Goal: Task Accomplishment & Management: Use online tool/utility

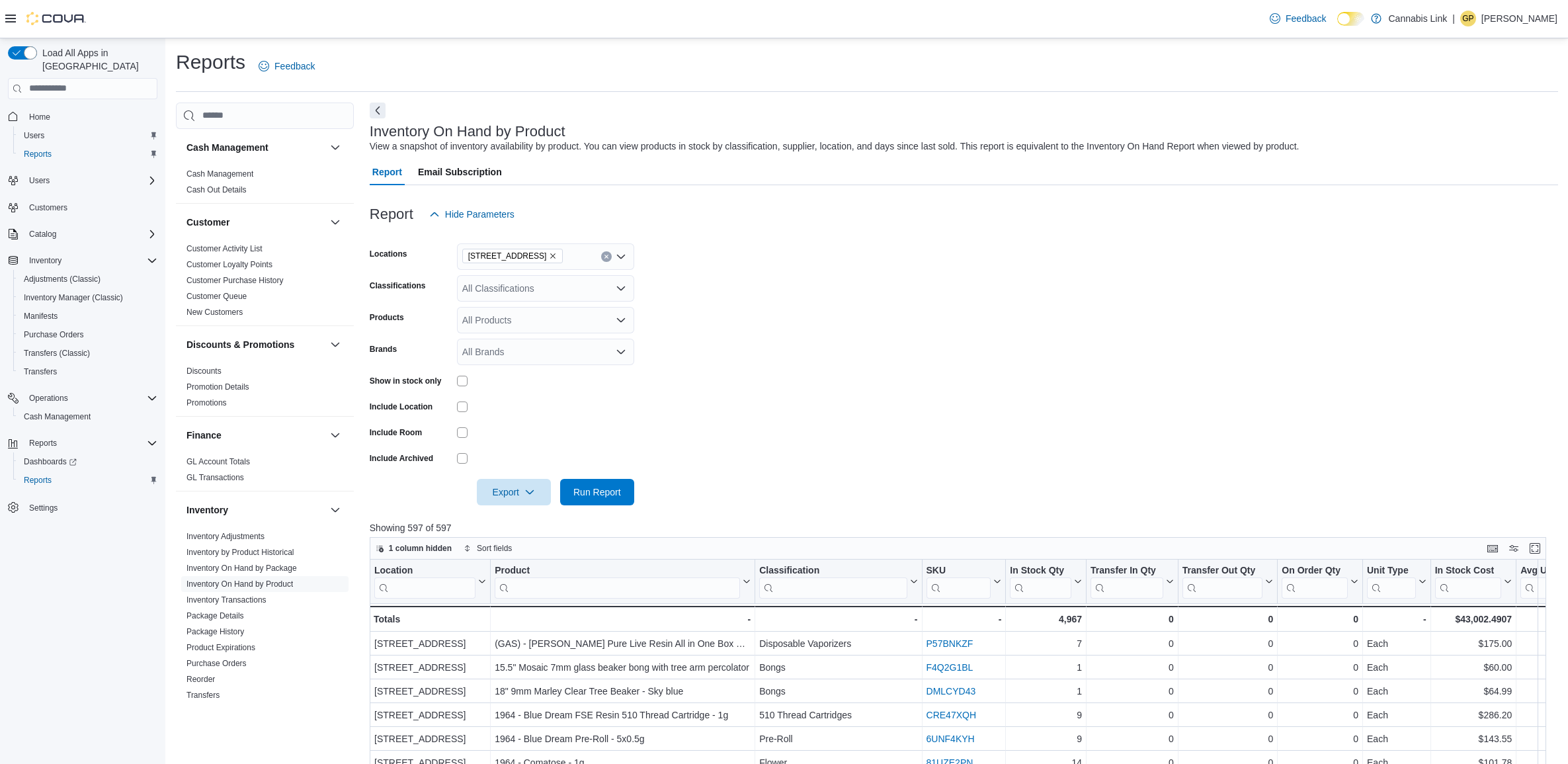
scroll to position [394, 0]
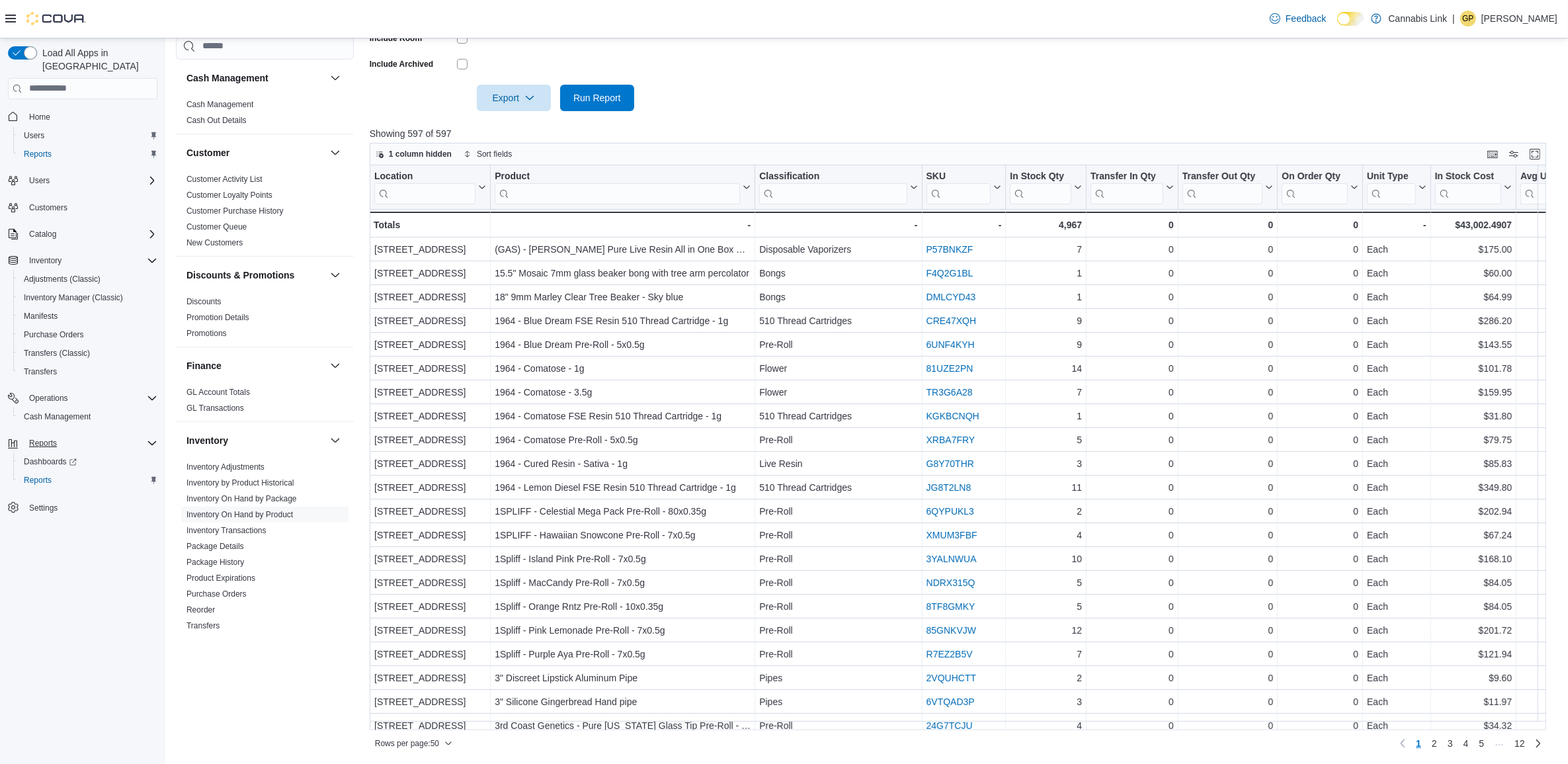
drag, startPoint x: 72, startPoint y: 423, endPoint x: 101, endPoint y: 414, distance: 30.4
click at [72, 435] on div "Reports" at bounding box center [91, 443] width 134 height 16
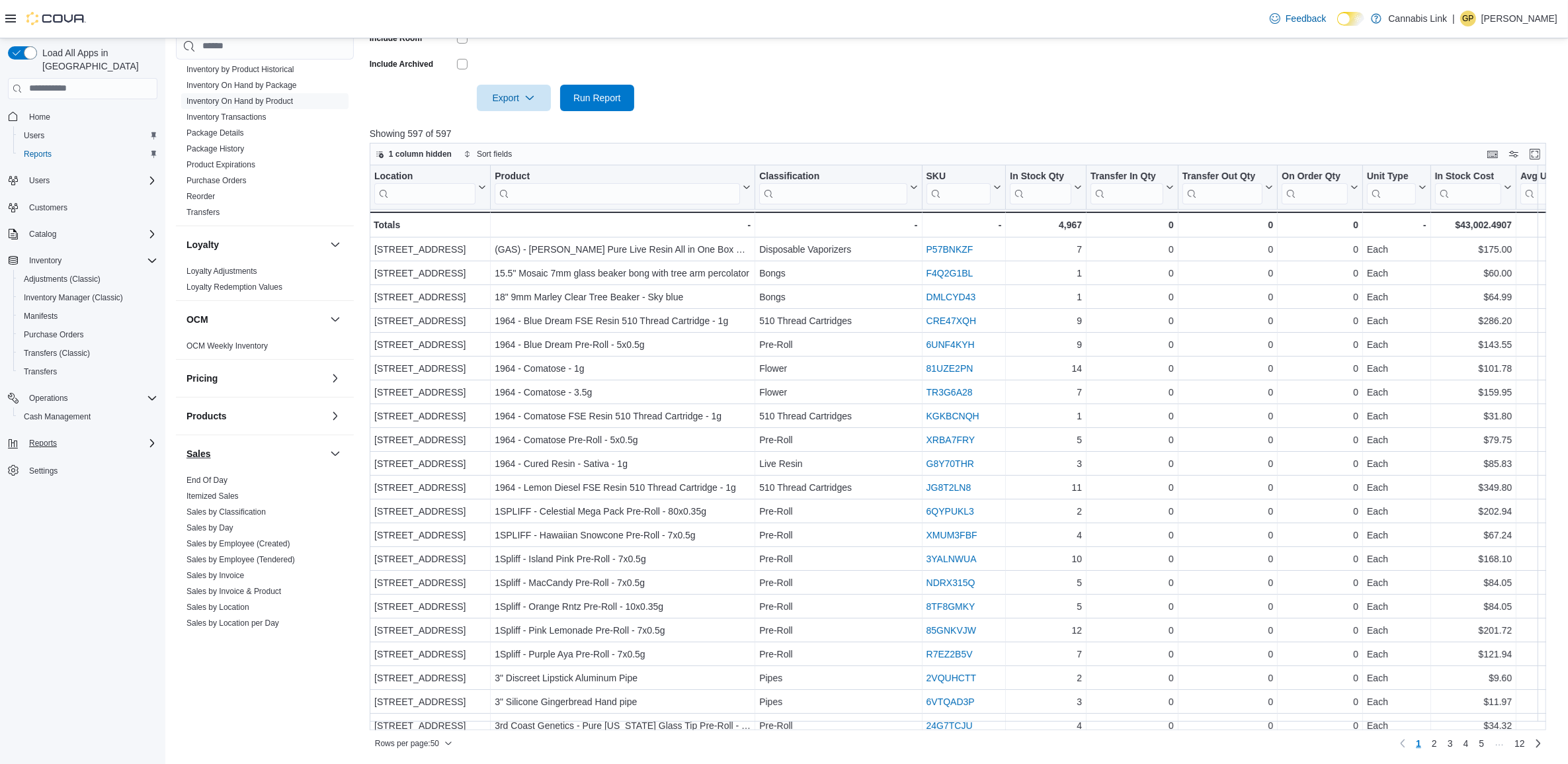
scroll to position [571, 0]
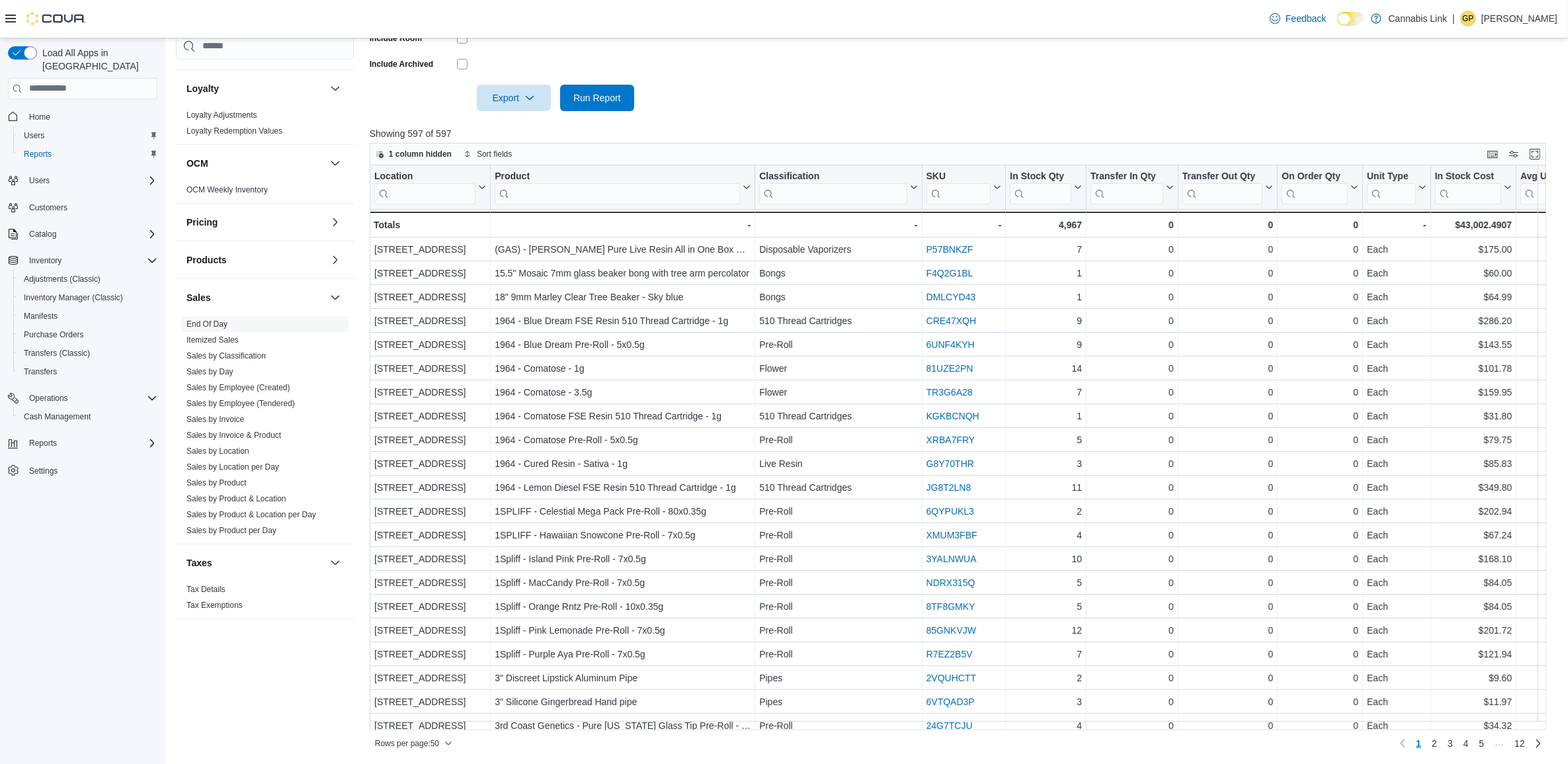
click at [214, 316] on span "End Of Day" at bounding box center [265, 324] width 168 height 16
click at [210, 322] on link "End Of Day" at bounding box center [207, 323] width 41 height 9
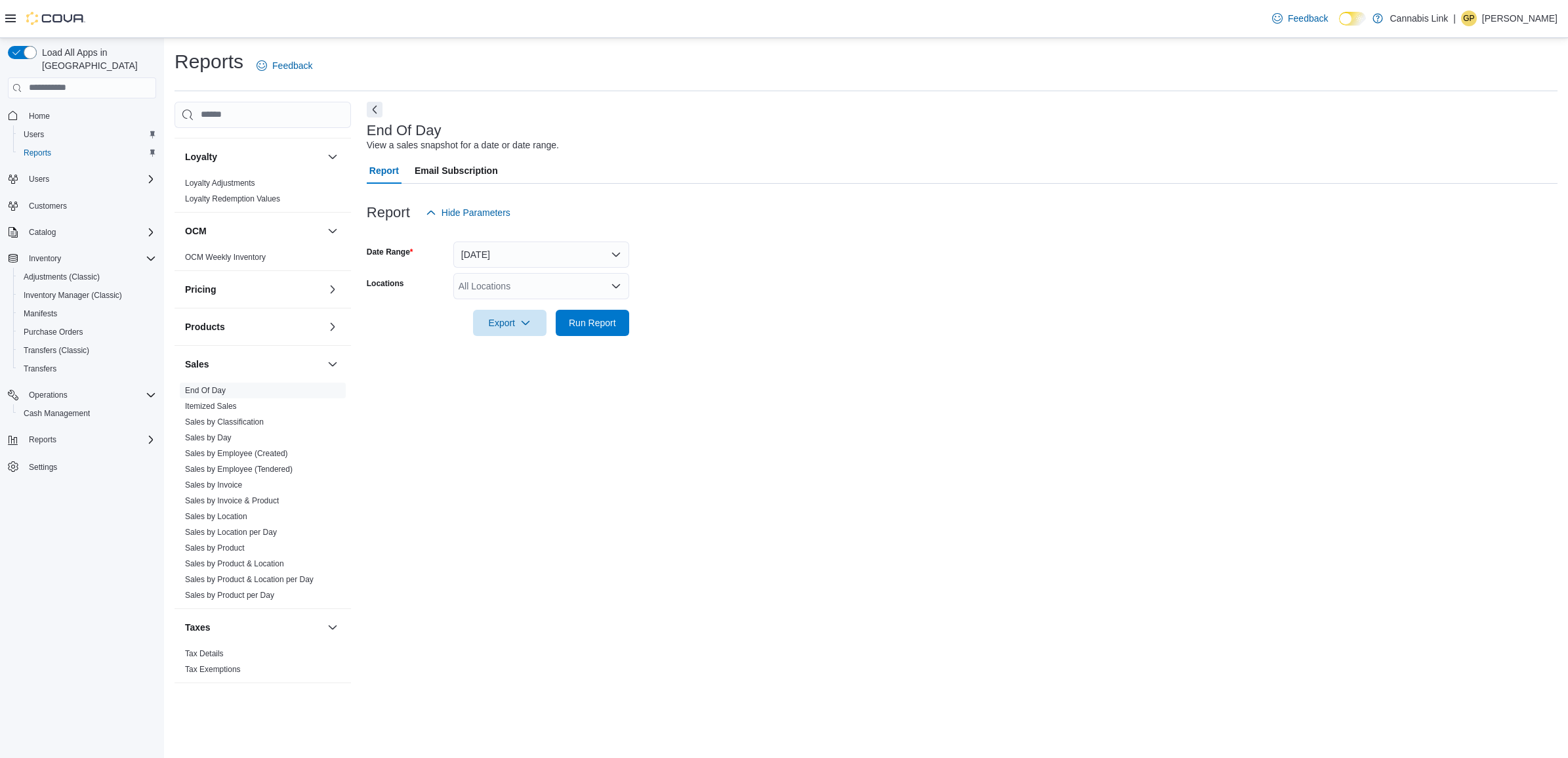
click at [572, 286] on div "All Locations" at bounding box center [541, 286] width 176 height 26
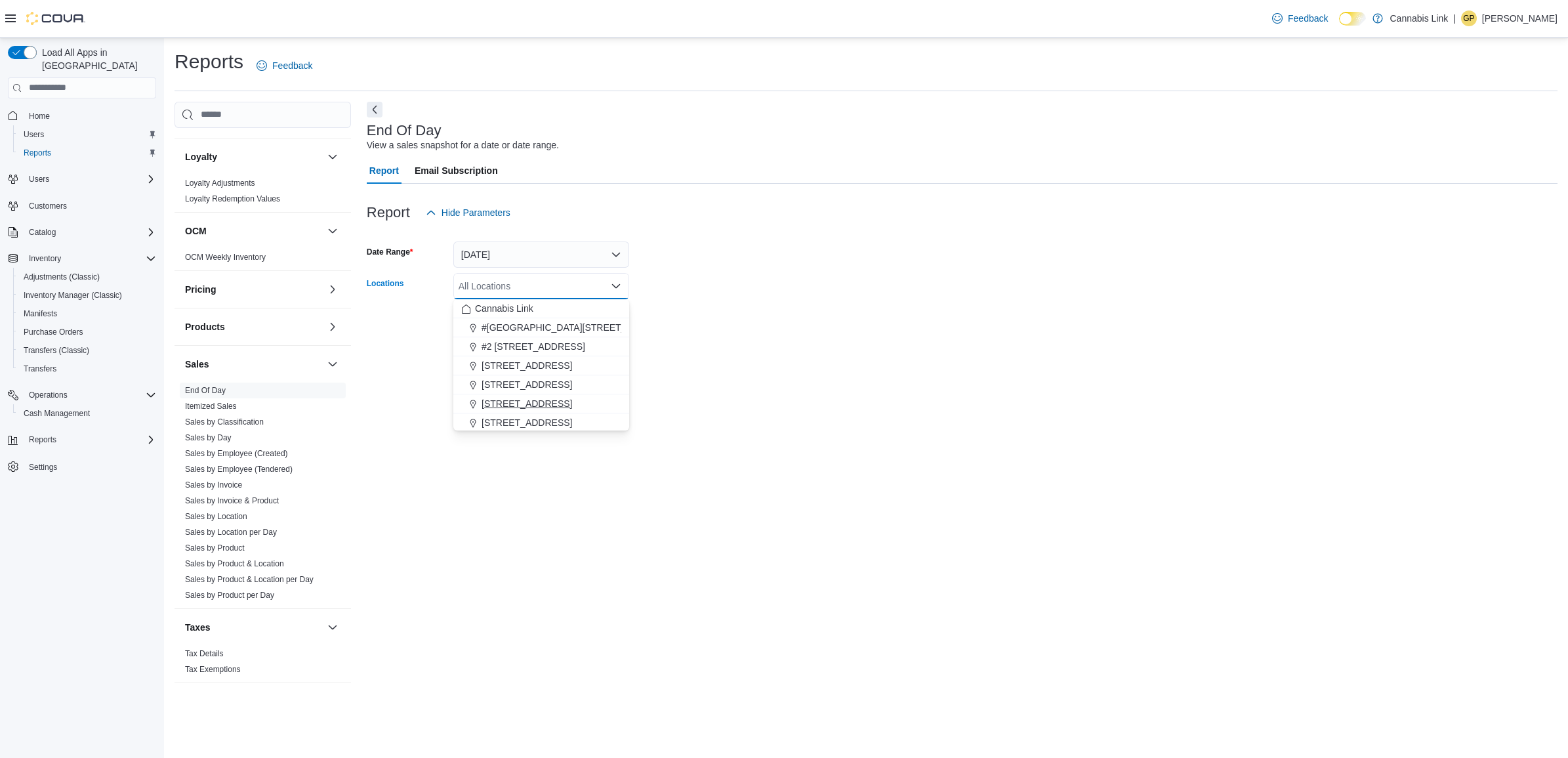
click at [542, 400] on span "390 Springbank Drive" at bounding box center [527, 403] width 90 height 13
click at [779, 336] on div at bounding box center [961, 343] width 1191 height 16
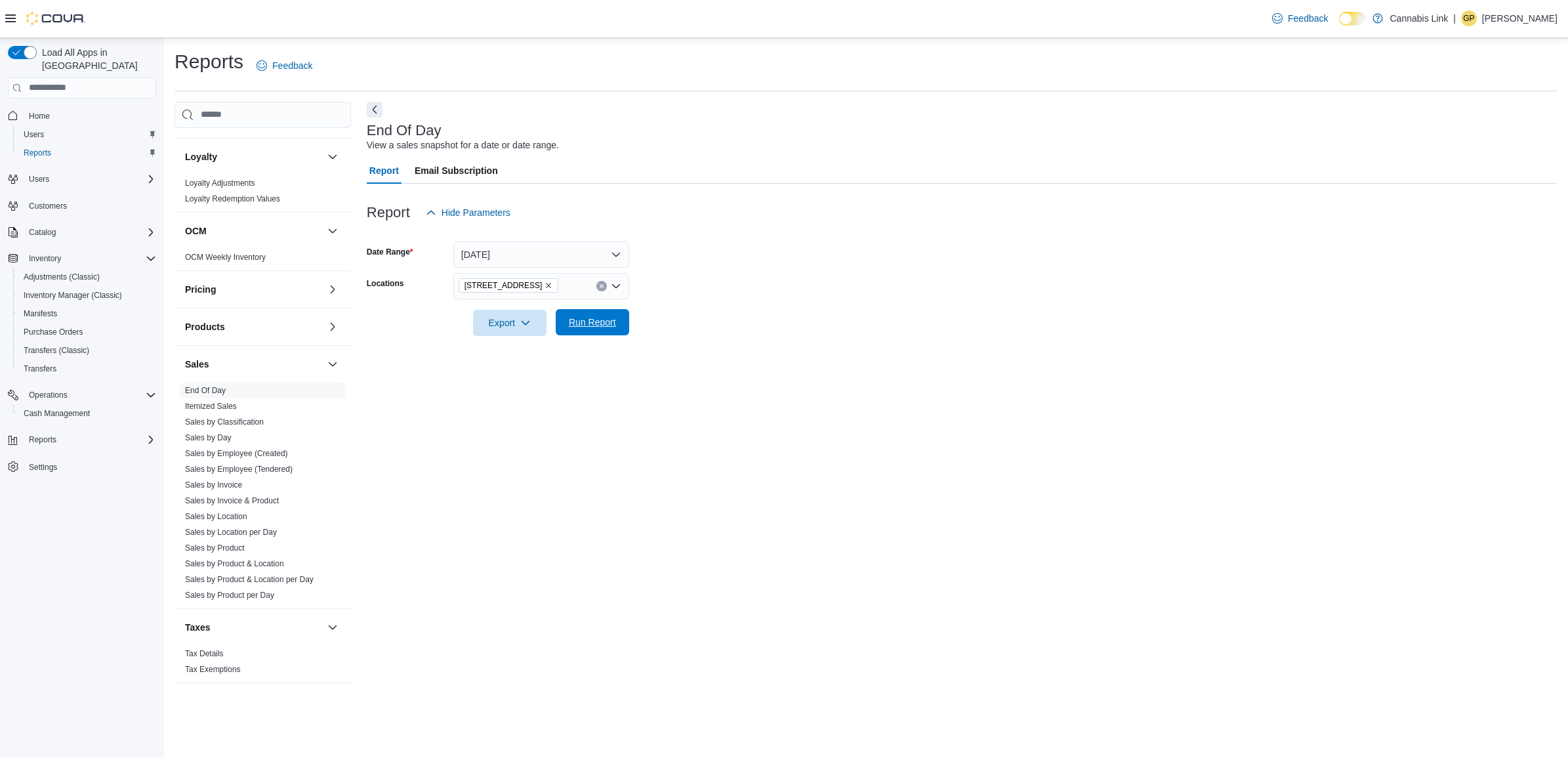
click at [581, 330] on span "Run Report" at bounding box center [592, 322] width 57 height 26
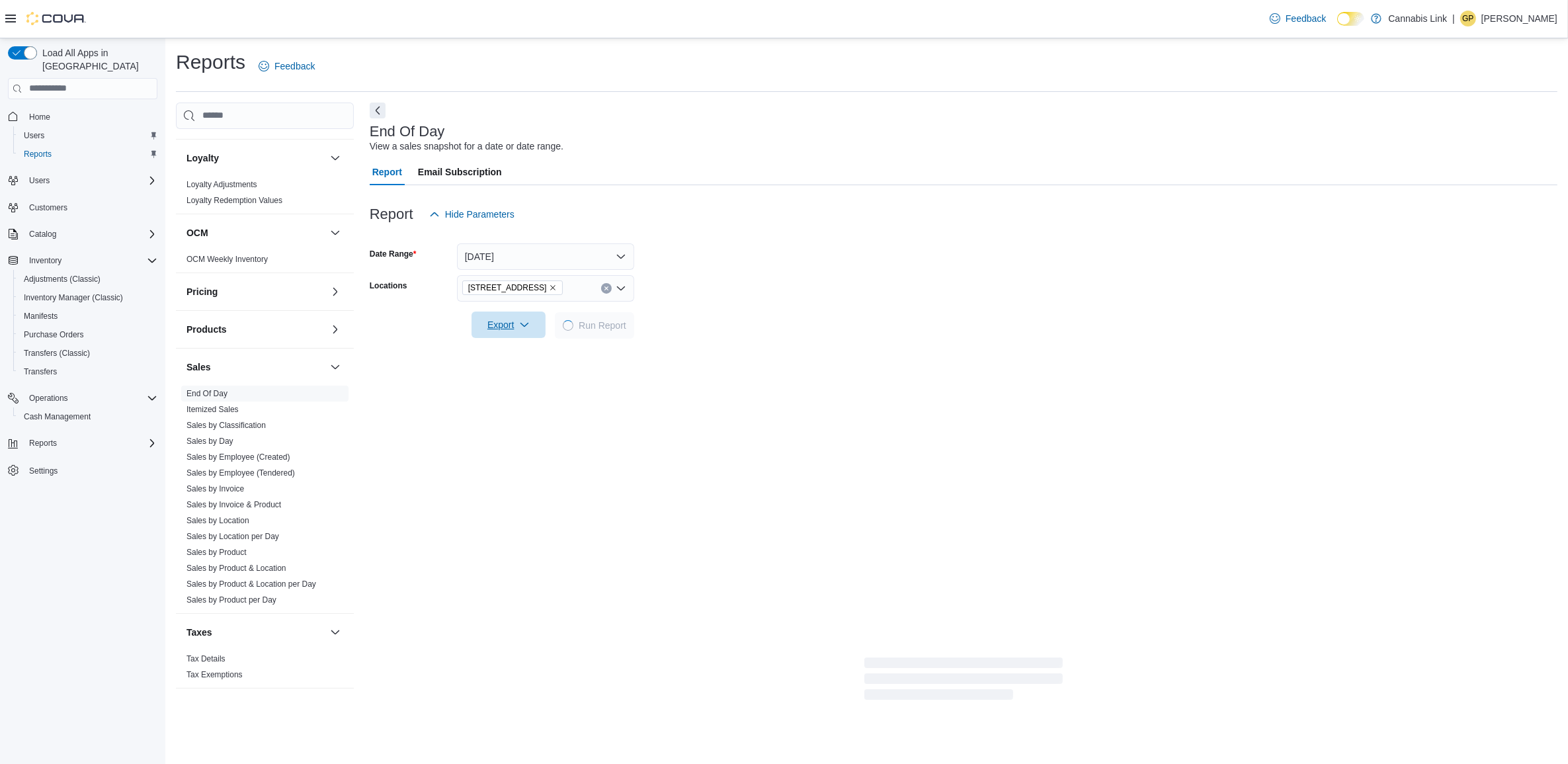
click at [530, 334] on span "Export" at bounding box center [508, 325] width 58 height 26
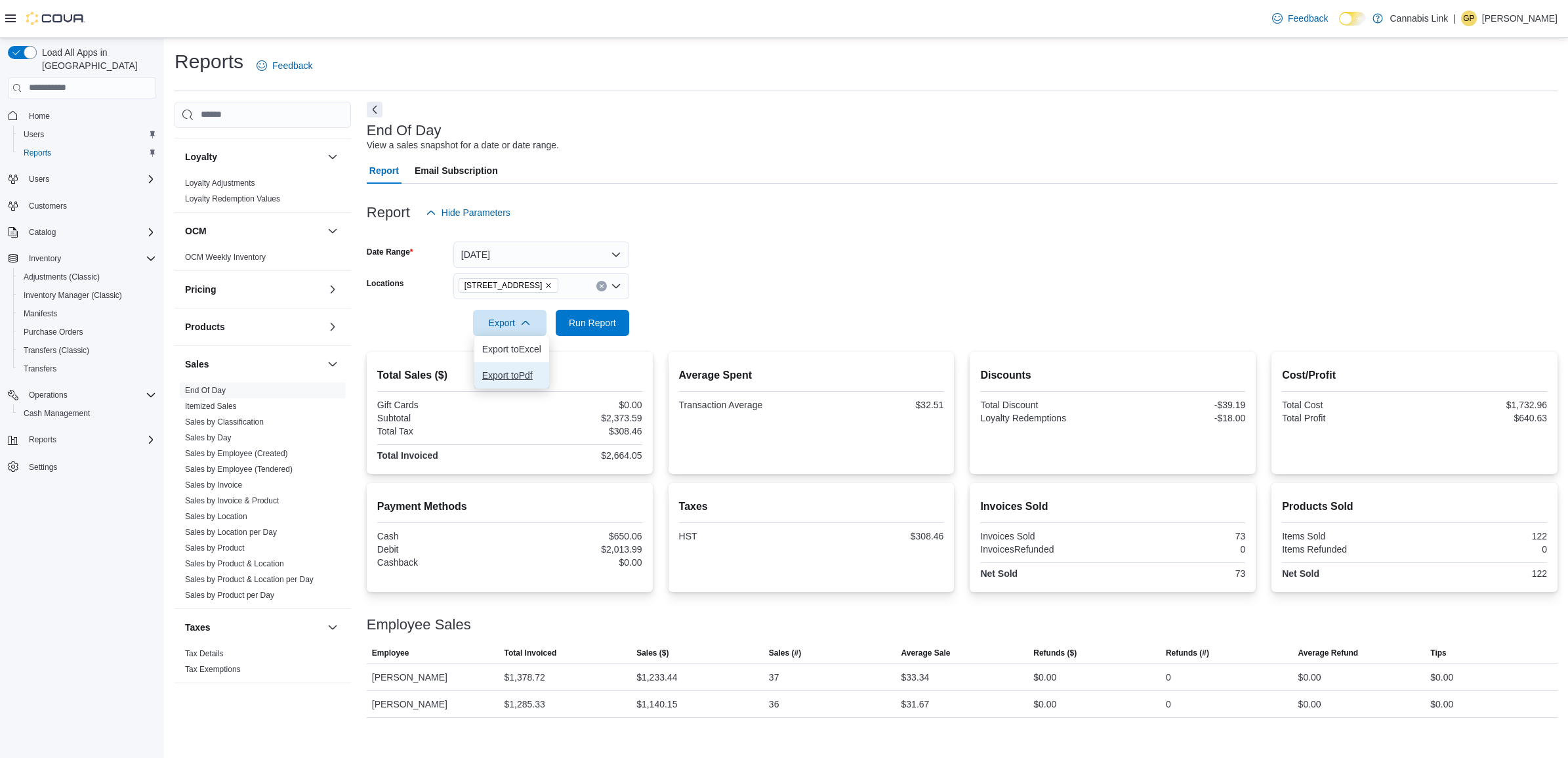
click at [517, 378] on span "Export to Pdf" at bounding box center [511, 375] width 59 height 10
